Goal: Navigation & Orientation: Find specific page/section

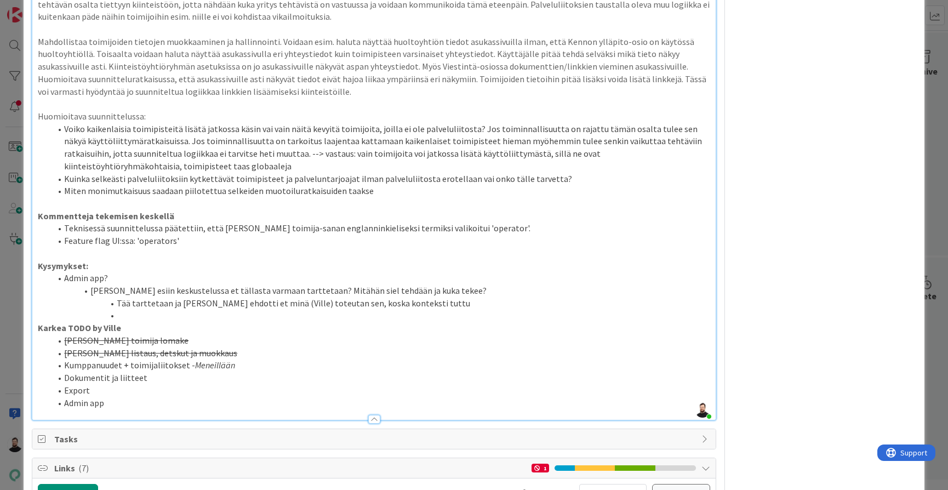
scroll to position [1526, 0]
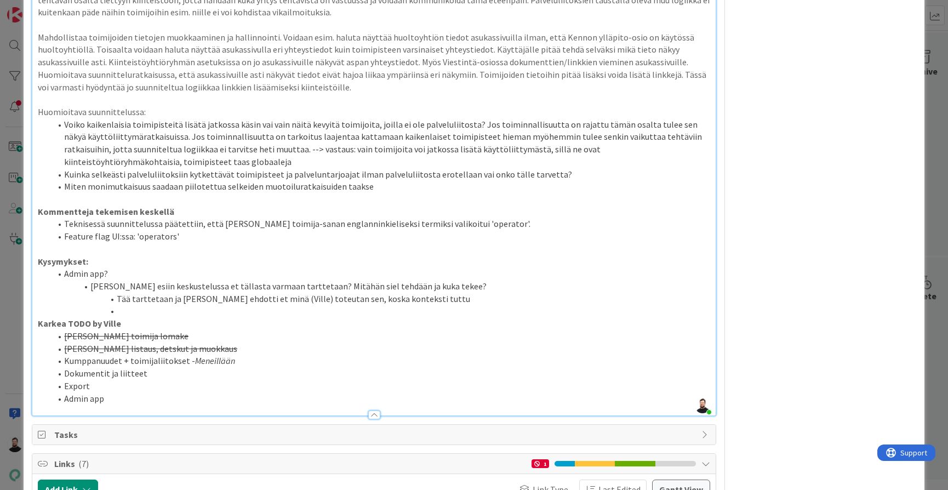
click at [7, 266] on div "ID 16443 Kenno - testausprosessi Kehityksessä Title 111 / 128 Kiinteistöhierark…" at bounding box center [474, 245] width 948 height 490
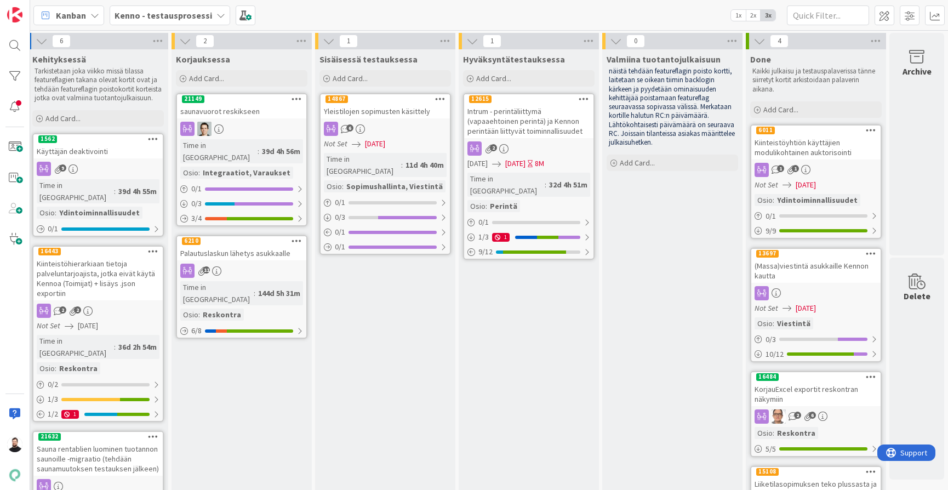
scroll to position [0, 6]
click at [14, 106] on div at bounding box center [15, 107] width 22 height 22
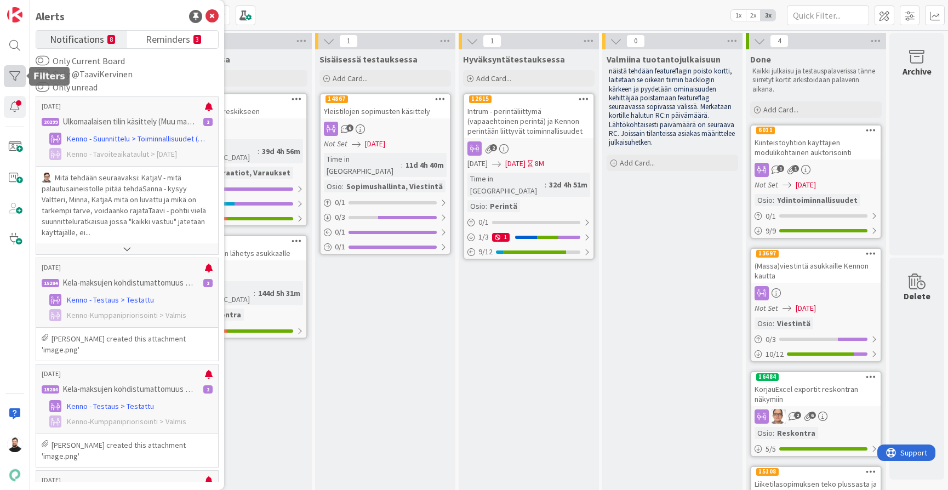
click at [16, 71] on div at bounding box center [15, 76] width 22 height 22
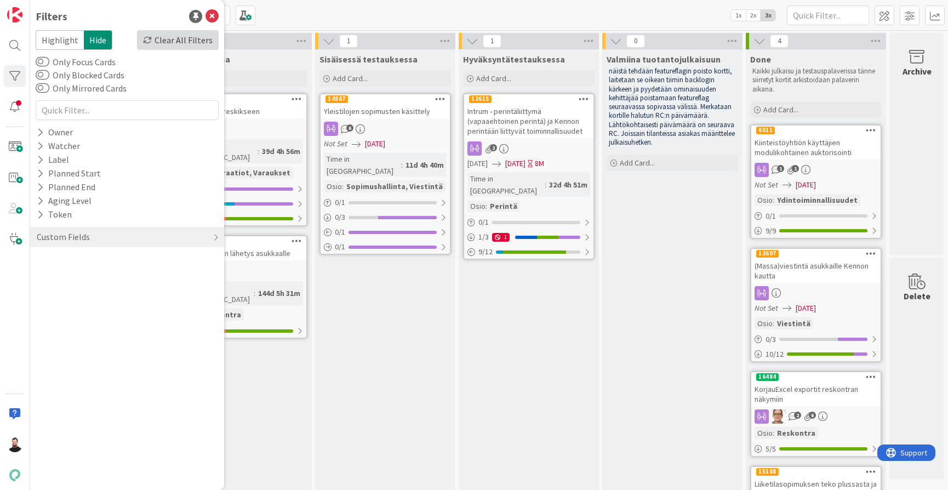
click at [167, 41] on div "Clear All Filters" at bounding box center [178, 40] width 82 height 20
click at [211, 12] on icon at bounding box center [211, 16] width 13 height 13
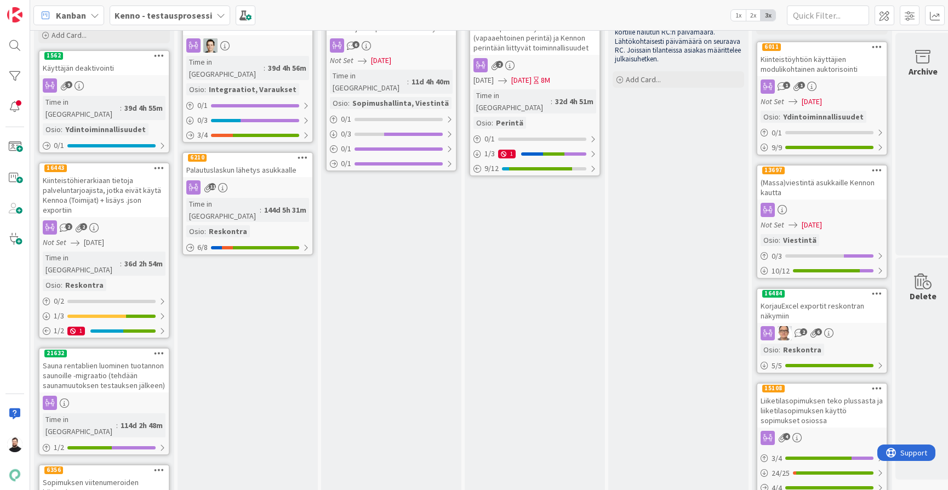
scroll to position [18, 0]
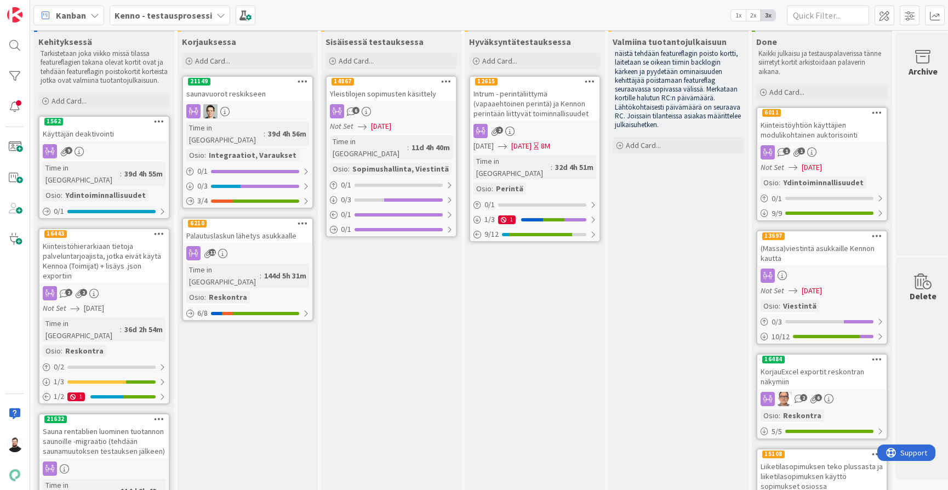
click at [199, 12] on b "Kenno - testausprosessi" at bounding box center [162, 15] width 97 height 11
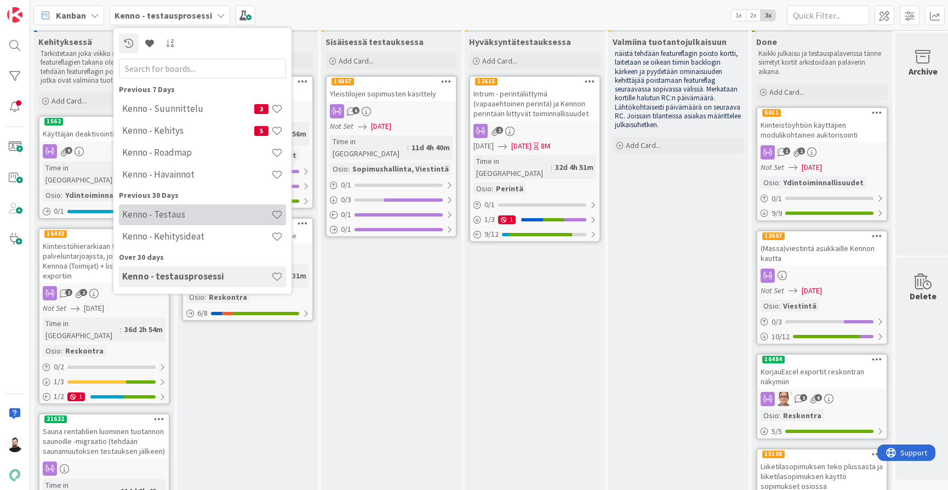
click at [173, 217] on h4 "Kenno - Testaus" at bounding box center [196, 214] width 149 height 11
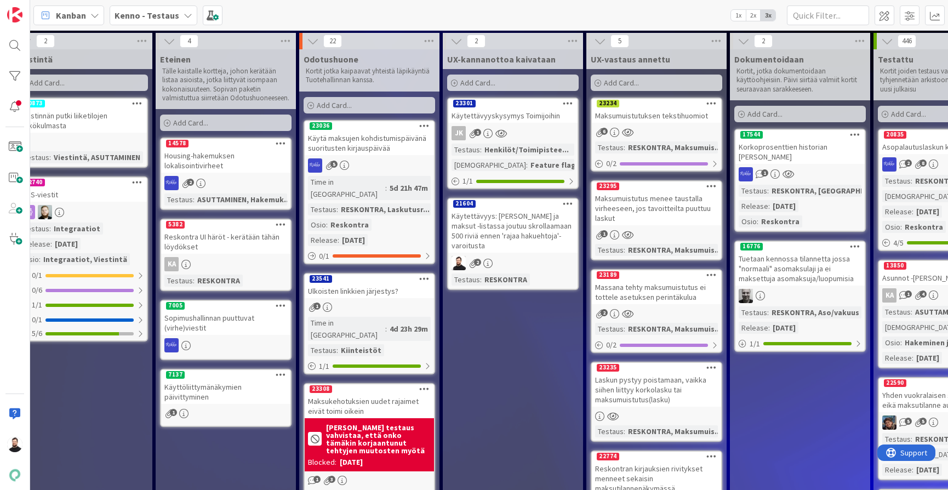
scroll to position [0, 741]
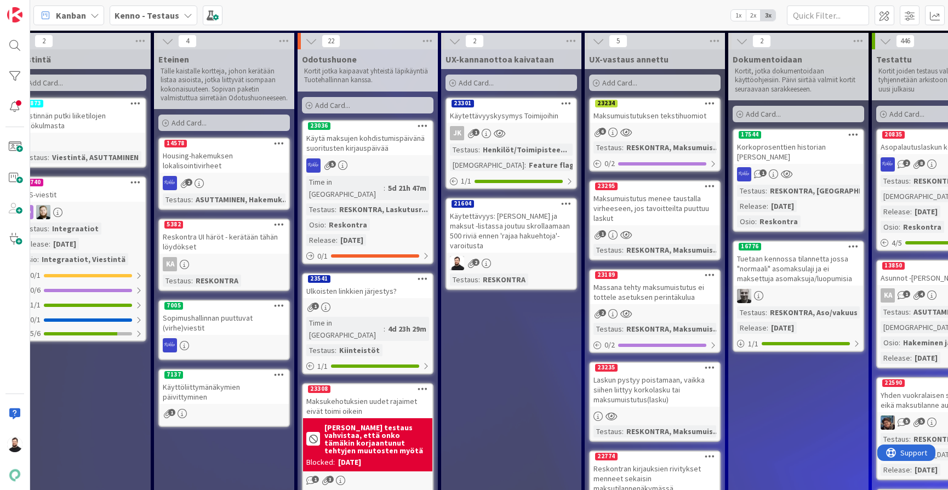
click at [541, 117] on div "Käytettävyyskysymys Toimijoihin" at bounding box center [510, 115] width 129 height 14
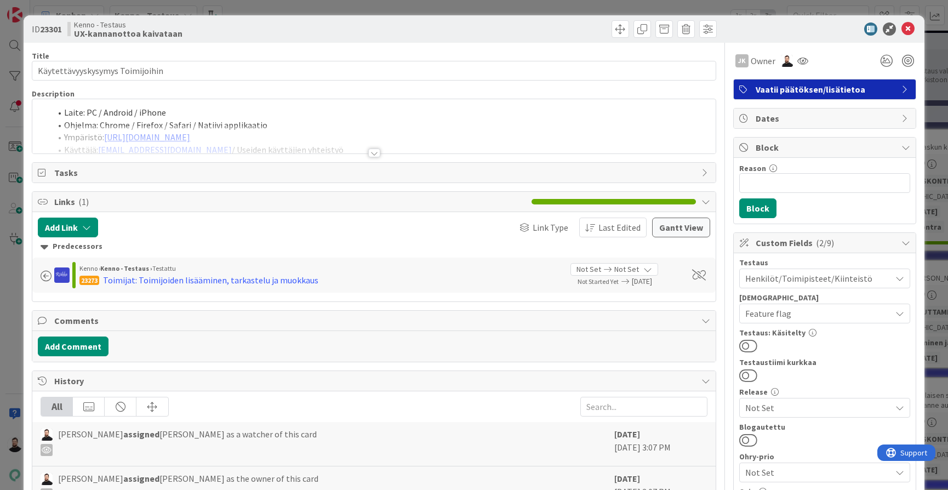
click at [26, 296] on div "ID 23301 Kenno - Testaus UX-kannanottoa kaivataan Title 31 / 128 Käytettävyysky…" at bounding box center [474, 358] width 900 height 687
click at [22, 296] on div "ID 23301 Kenno - Testaus UX-kannanottoa kaivataan Title 31 / 128 Käytettävyysky…" at bounding box center [474, 245] width 948 height 490
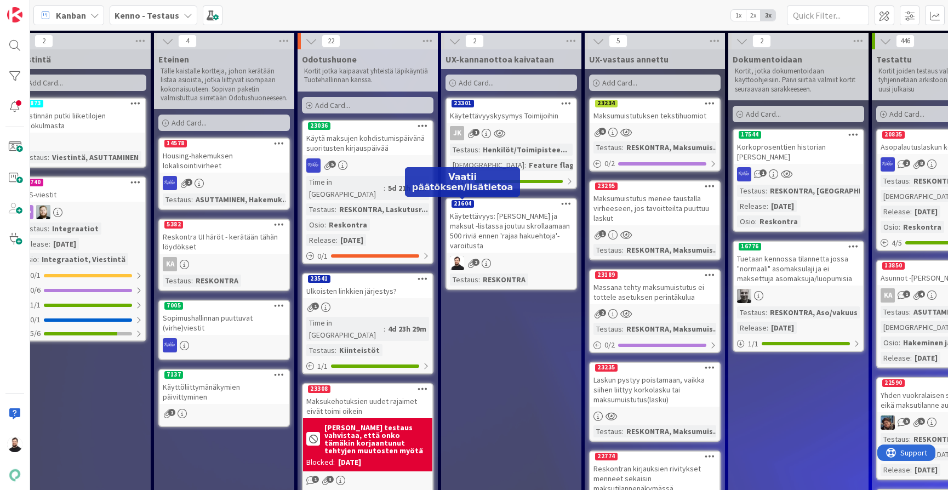
click at [473, 211] on div "Käytettävyys: [PERSON_NAME] ja maksut -listassa joutuu skrollaamaan 500 riviä e…" at bounding box center [510, 231] width 129 height 44
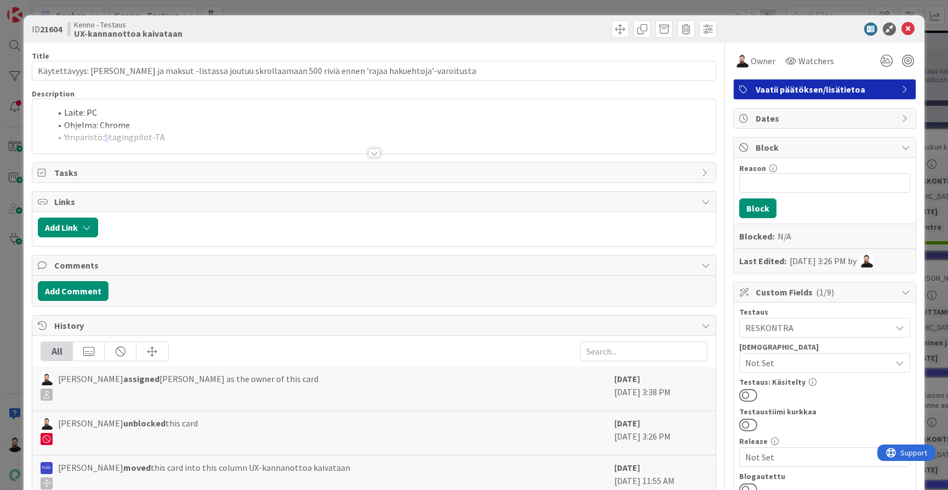
click at [375, 150] on div at bounding box center [374, 152] width 12 height 9
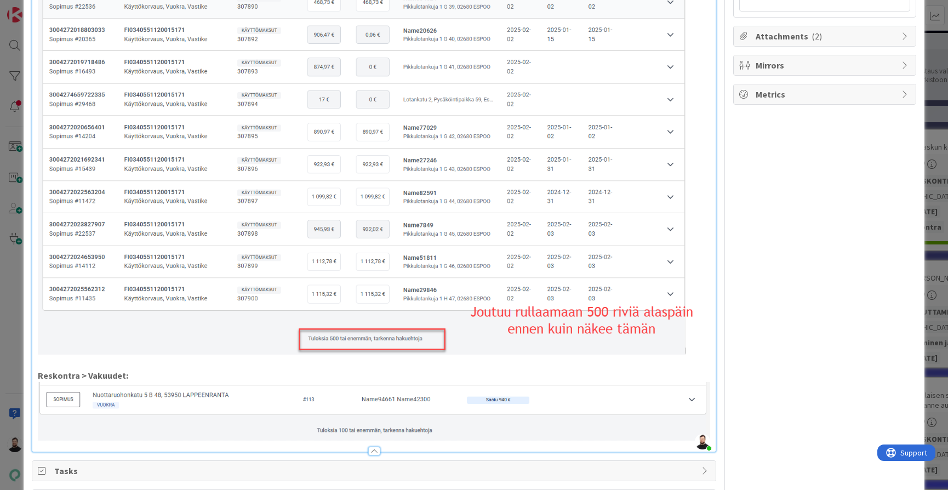
scroll to position [603, 0]
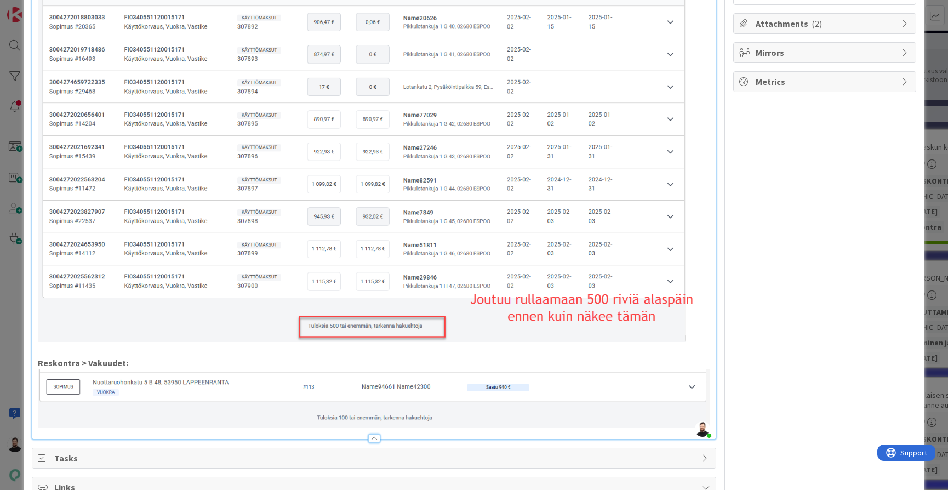
click at [449, 363] on p "Reskontra > Vakuudet:" at bounding box center [374, 363] width 672 height 13
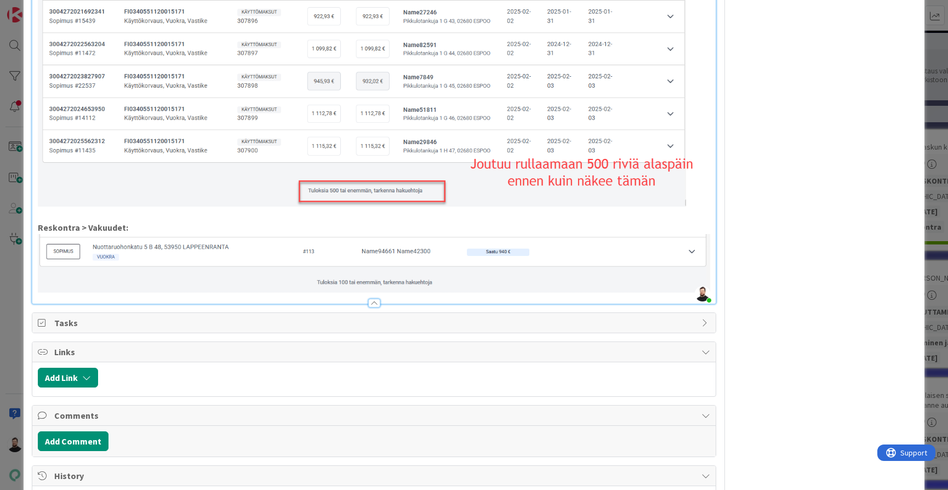
scroll to position [739, 0]
click at [939, 238] on div "ID 21604 Kenno - Testaus UX-kannanottoa kaivataan Title 106 / 128 Käytettävyys:…" at bounding box center [474, 245] width 948 height 490
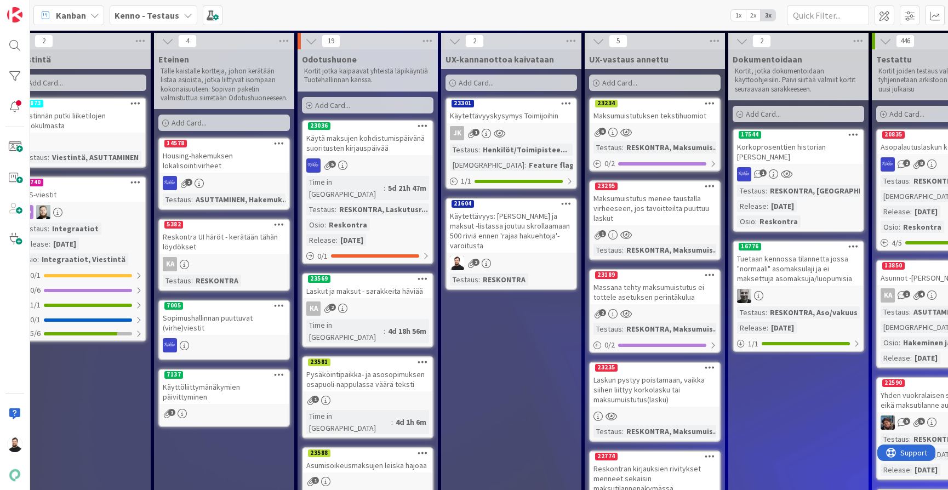
click at [471, 227] on div "Käytettävyys: [PERSON_NAME] ja maksut -listassa joutuu skrollaamaan 500 riviä e…" at bounding box center [510, 231] width 129 height 44
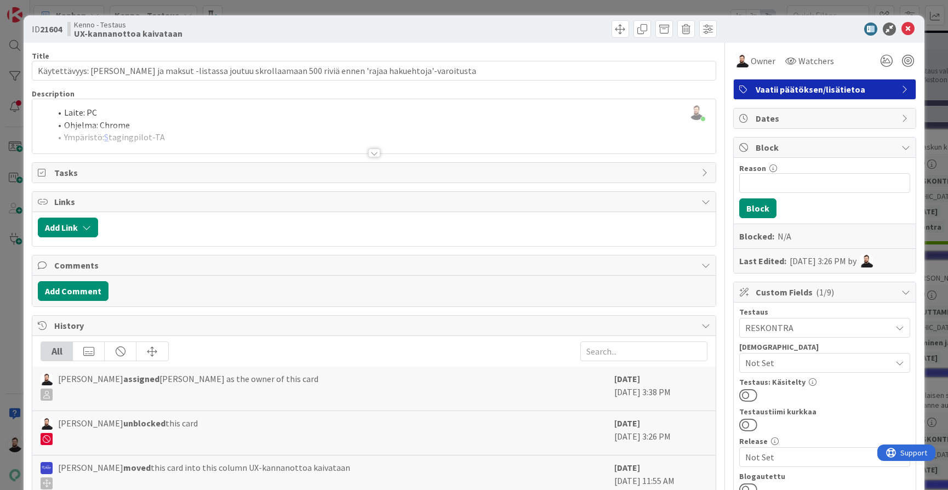
click at [372, 154] on div at bounding box center [374, 152] width 12 height 9
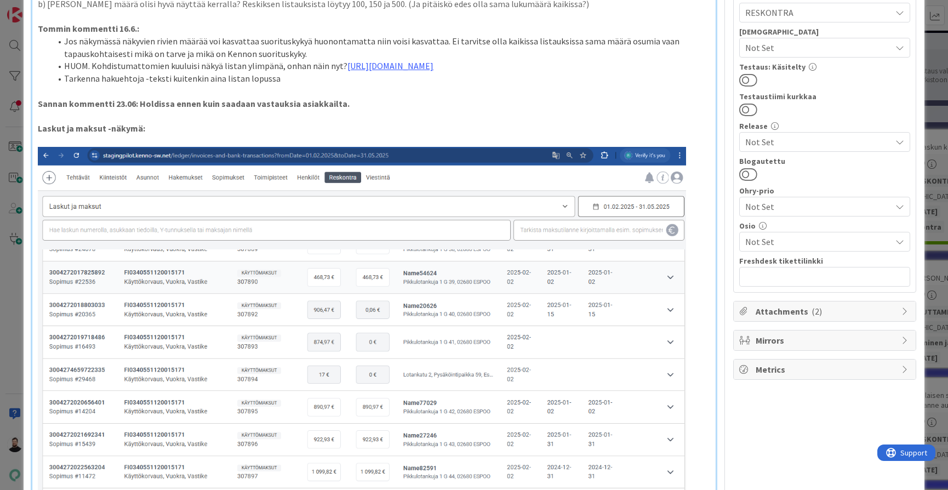
scroll to position [254, 0]
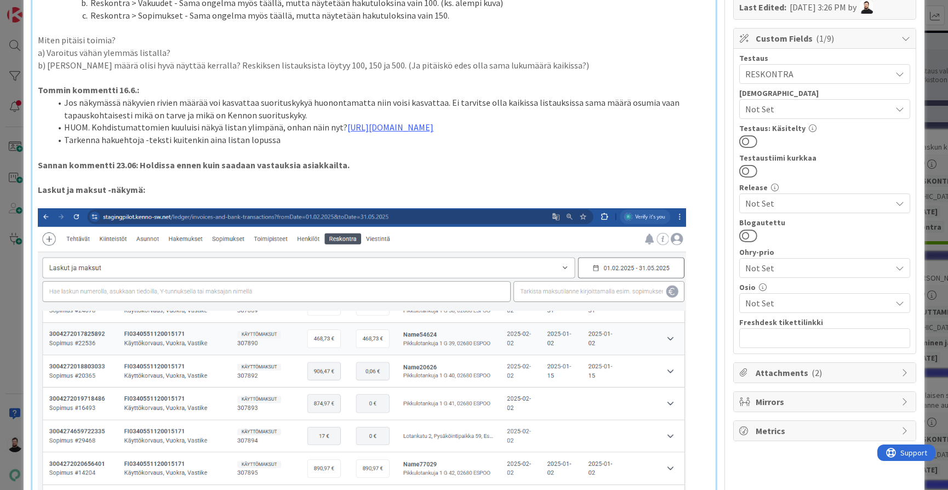
click at [12, 273] on div "ID 21604 Kenno - Testaus UX-kannanottoa kaivataan Title 106 / 128 Käytettävyys:…" at bounding box center [474, 245] width 948 height 490
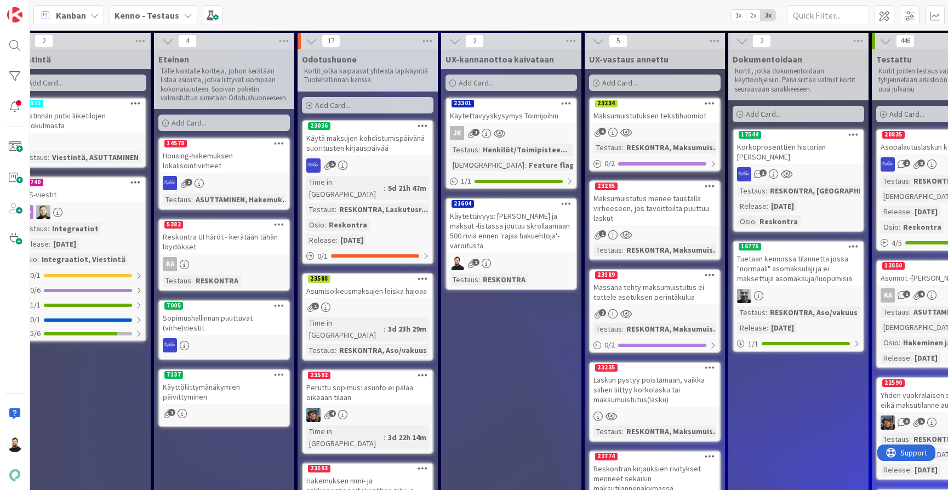
click at [495, 215] on div "Käytettävyys: [PERSON_NAME] ja maksut -listassa joutuu skrollaamaan 500 riviä e…" at bounding box center [510, 231] width 129 height 44
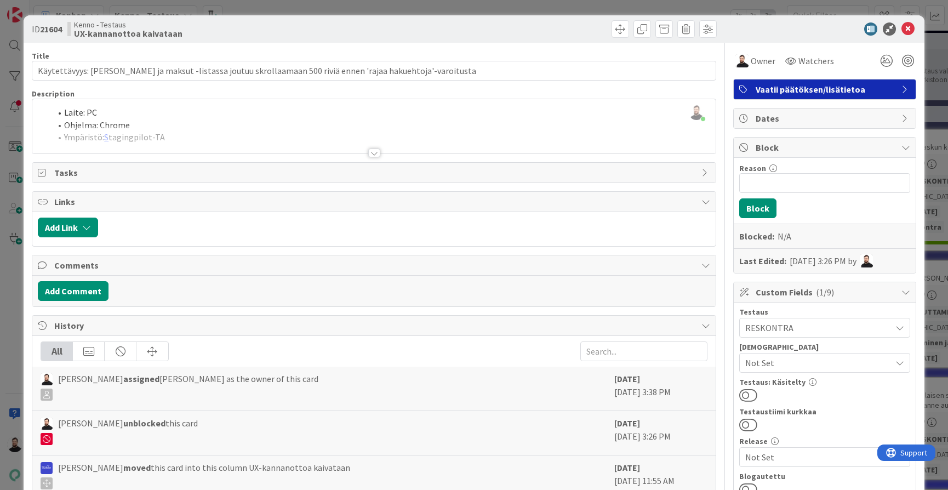
click at [378, 149] on div at bounding box center [374, 152] width 12 height 9
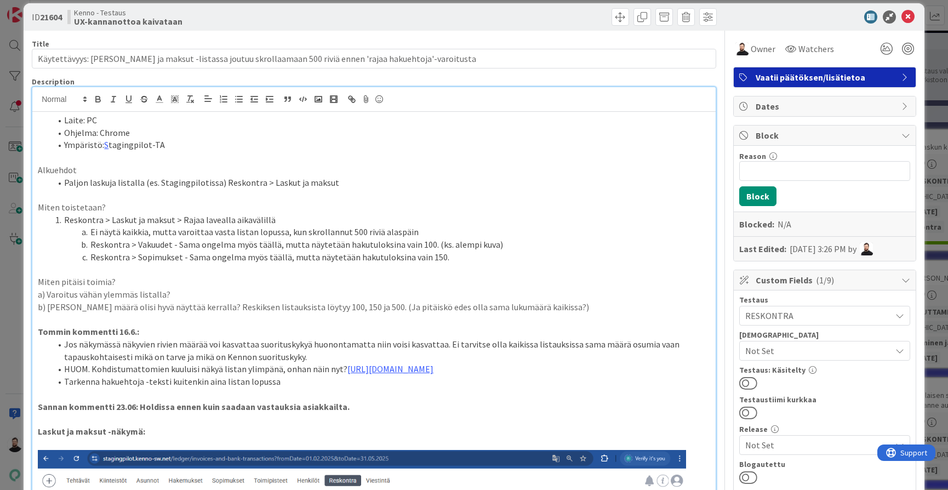
scroll to position [18, 0]
